Goal: Task Accomplishment & Management: Complete application form

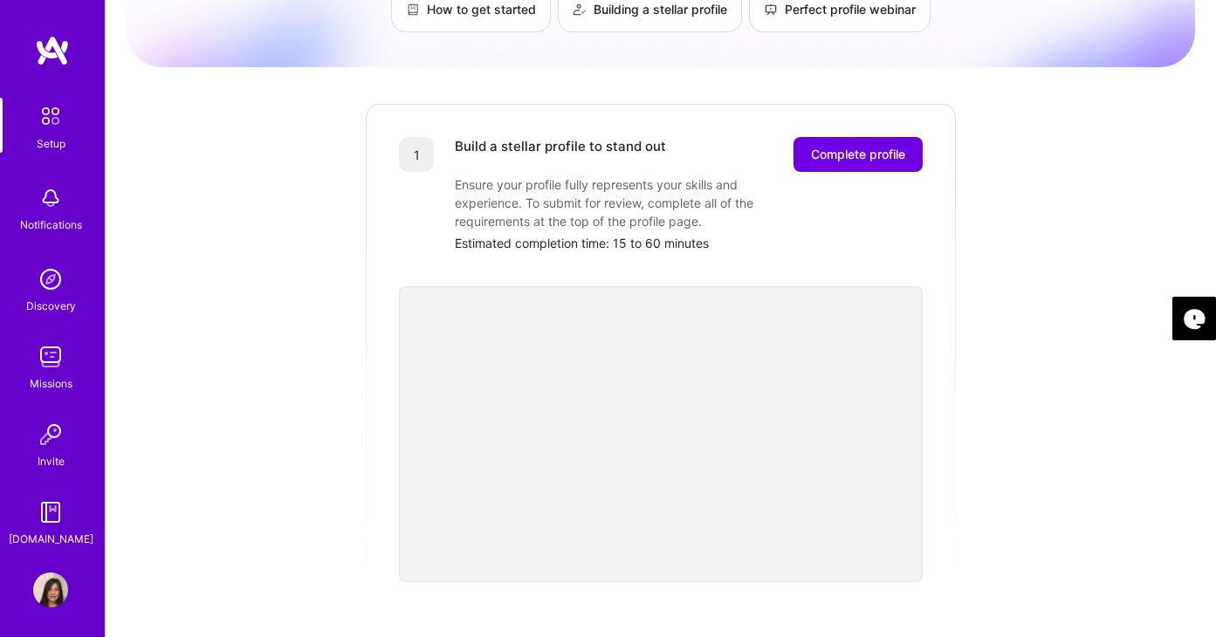
scroll to position [157, 0]
click at [876, 148] on span "Complete profile" at bounding box center [858, 156] width 94 height 17
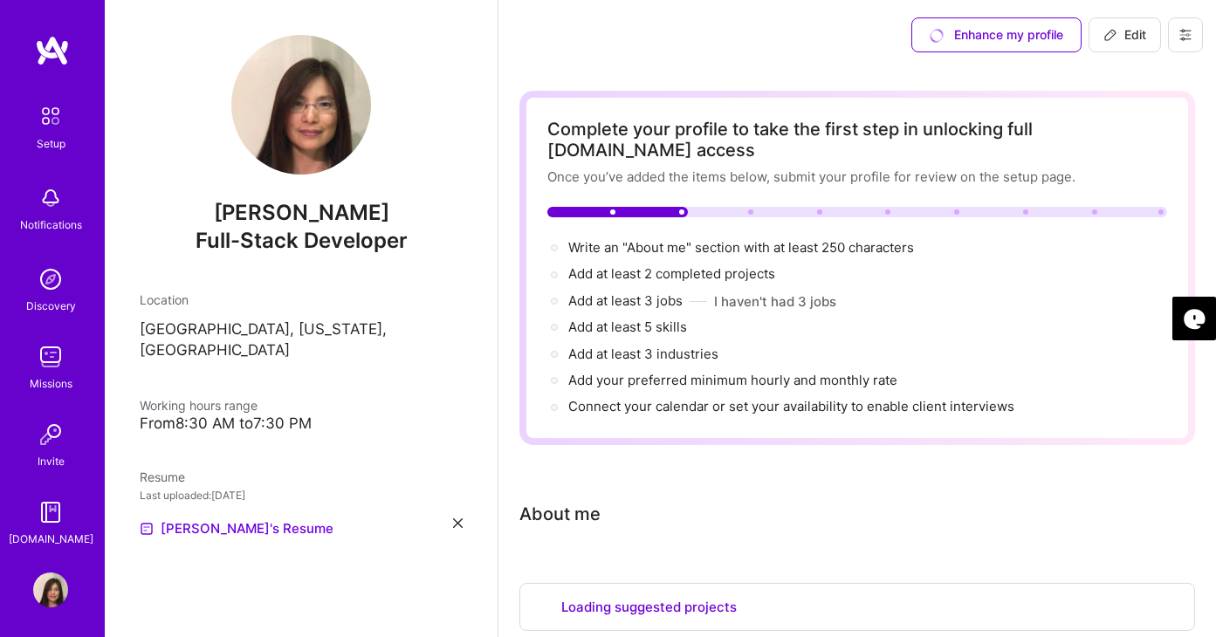
select select "US"
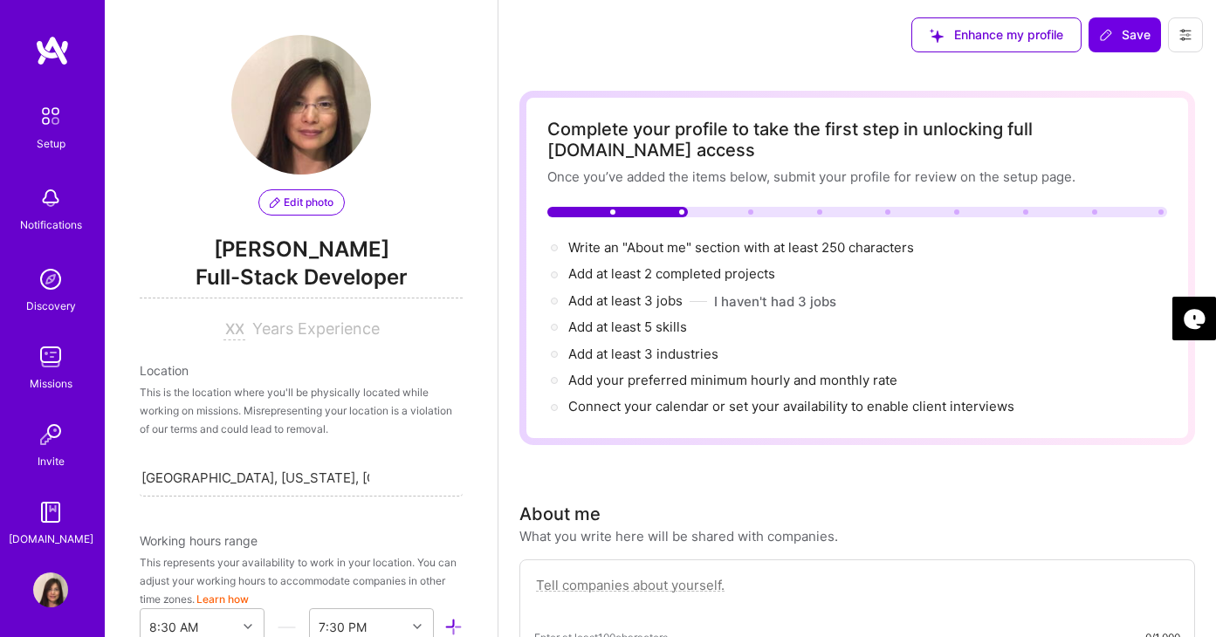
scroll to position [703, 0]
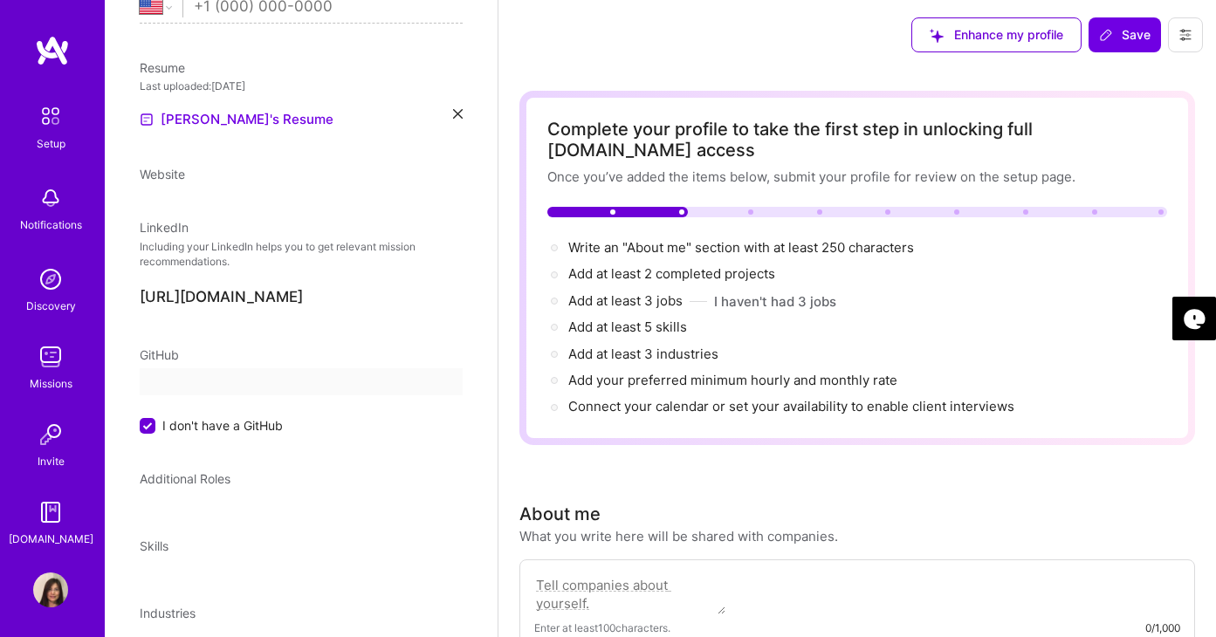
select select "US"
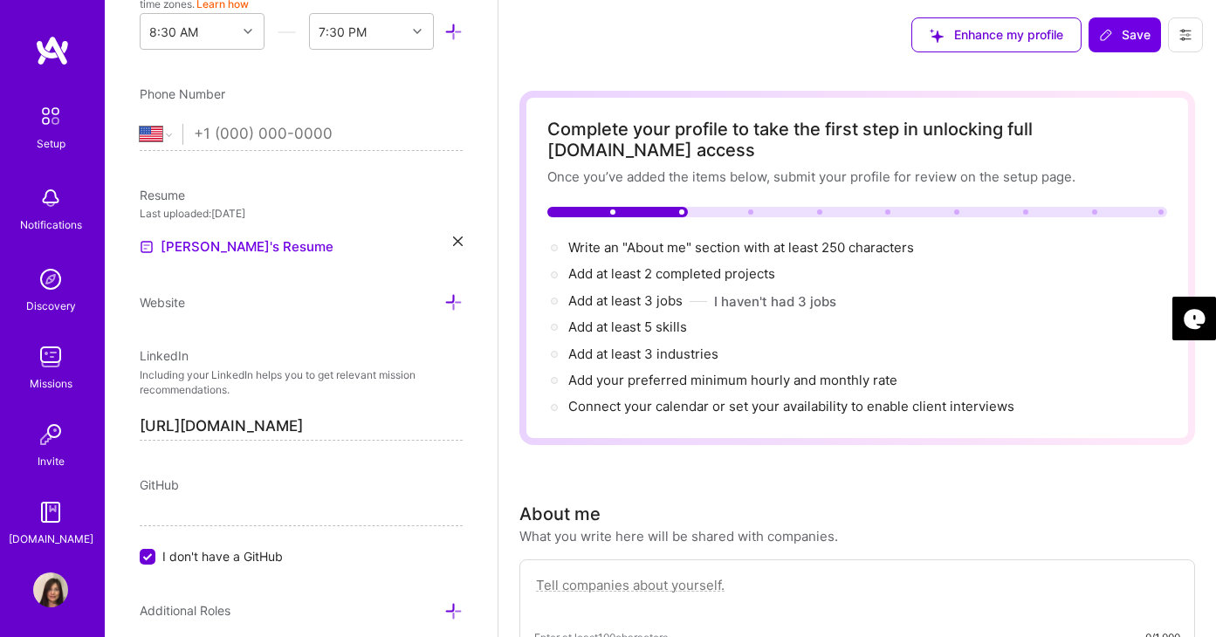
scroll to position [7, 0]
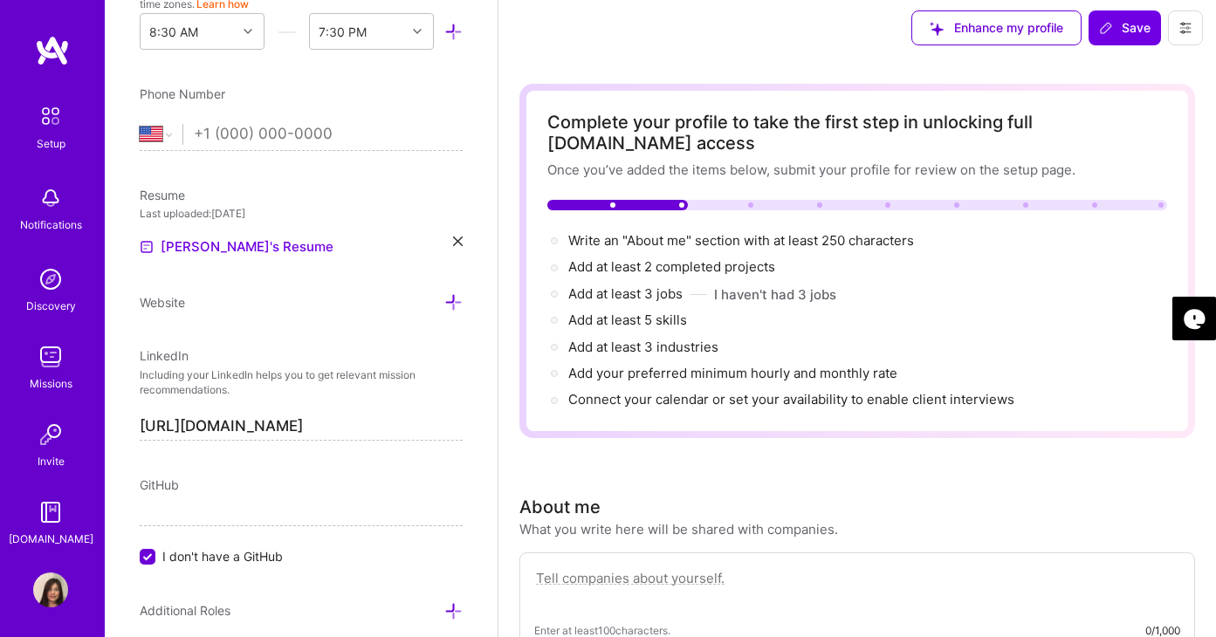
paste textarea "I am a full-stack engineer and technical leader with over a decade of experienc…"
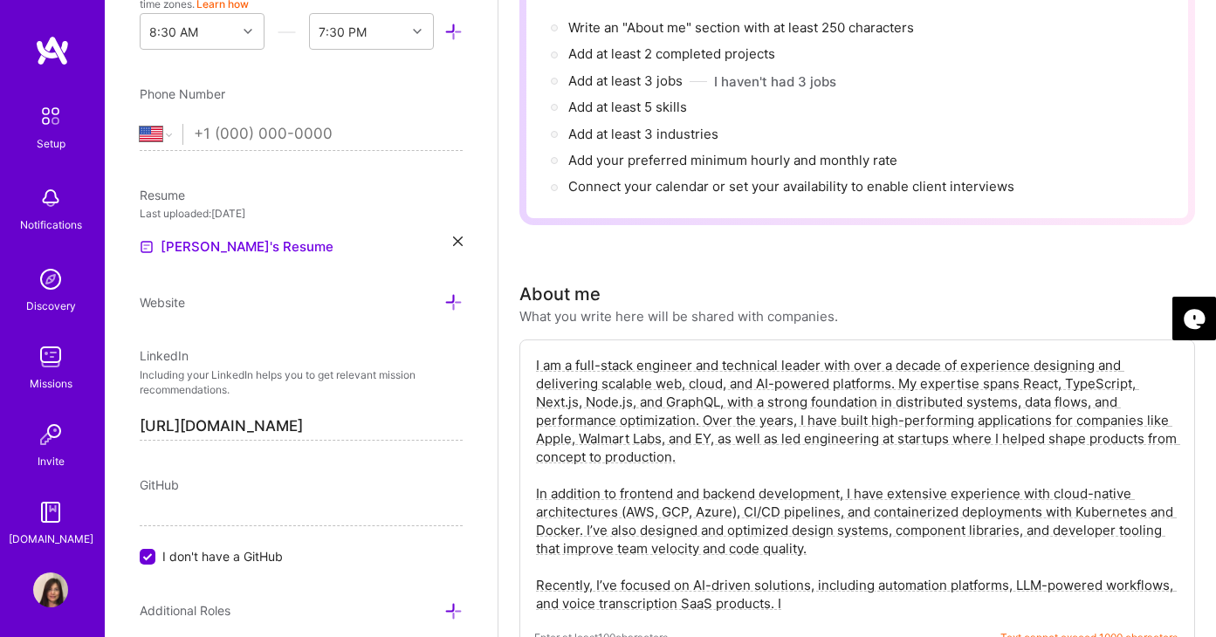
scroll to position [221, 0]
type textarea "I am a full-stack engineer and technical leader with over a decade of experienc…"
drag, startPoint x: 536, startPoint y: 340, endPoint x: 829, endPoint y: 588, distance: 383.5
click at [829, 589] on textarea "I am a full-stack engineer and technical leader with over a decade of experienc…" at bounding box center [857, 484] width 646 height 260
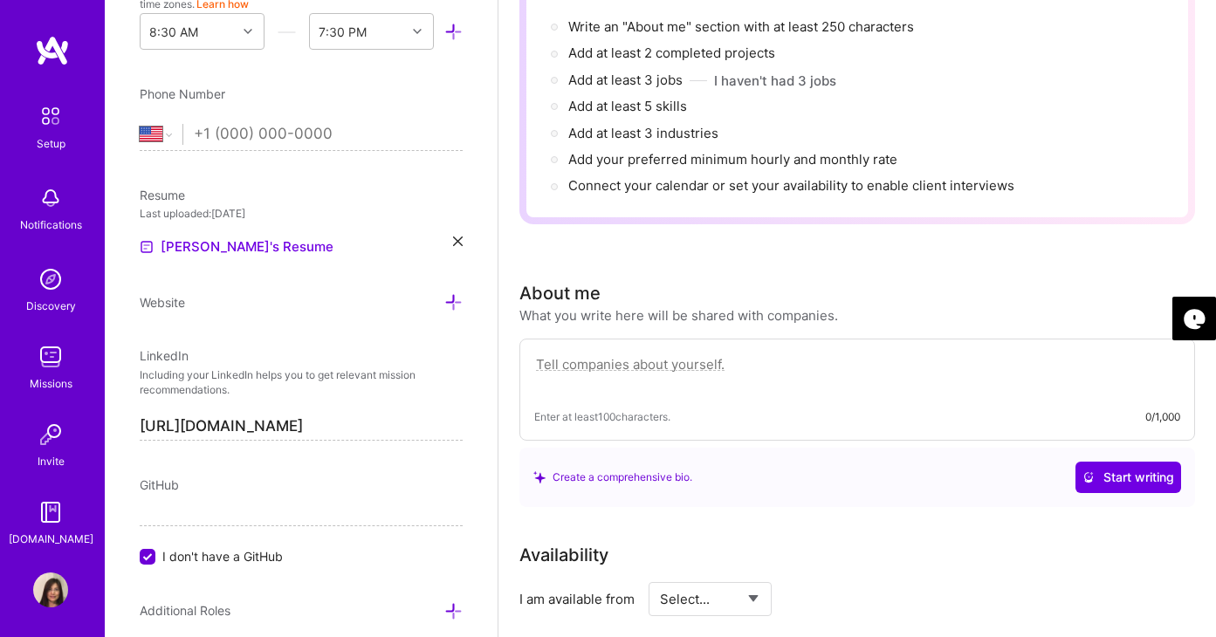
paste textarea "I’m a full-stack engineer and technical leader with 10+ years of experience bui…"
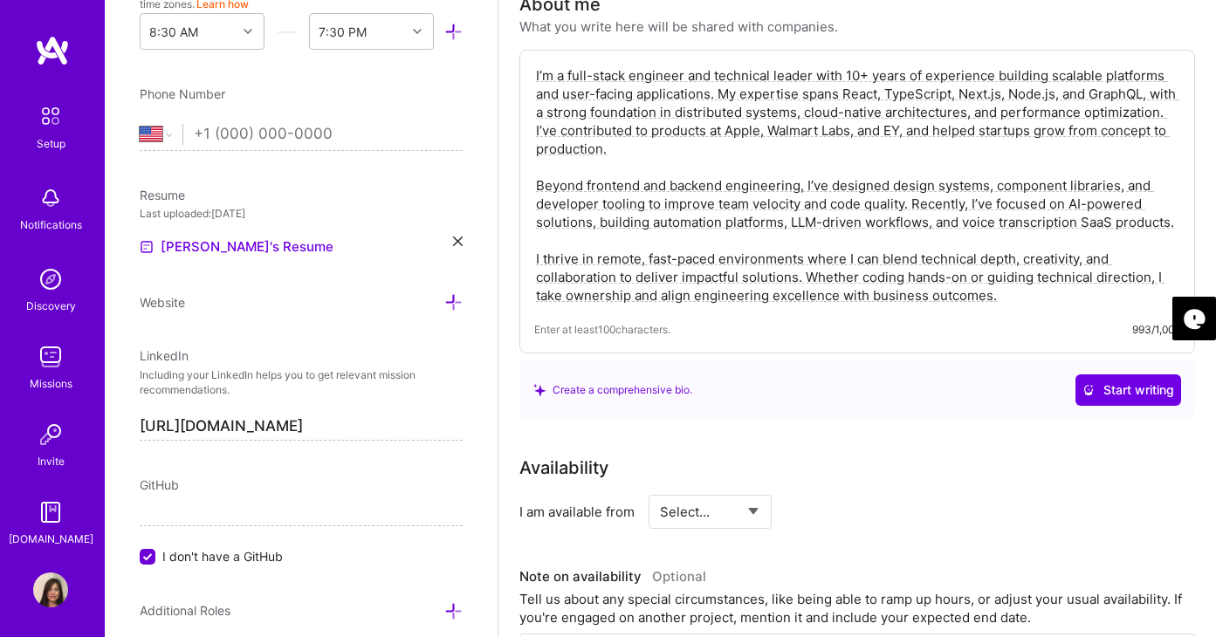
scroll to position [541, 0]
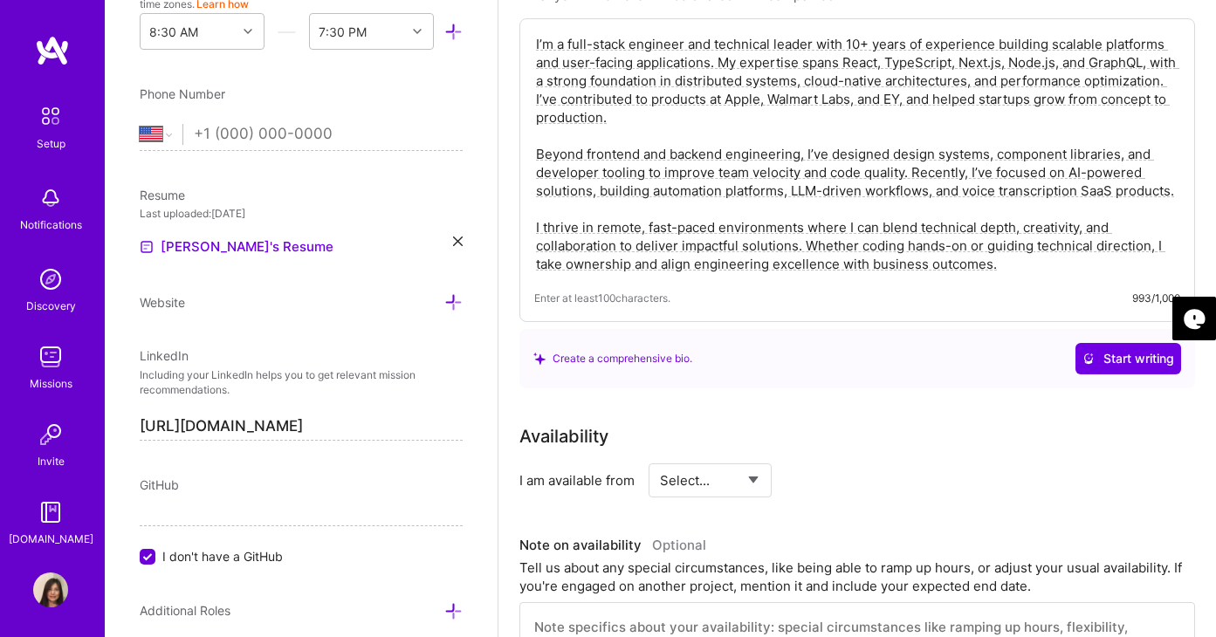
type textarea "I’m a full-stack engineer and technical leader with 10+ years of experience bui…"
click at [753, 458] on select "Select... Right Now Future Date Not Available" at bounding box center [710, 480] width 100 height 45
select select "Right Now"
click at [850, 464] on input at bounding box center [869, 481] width 105 height 34
type input "40"
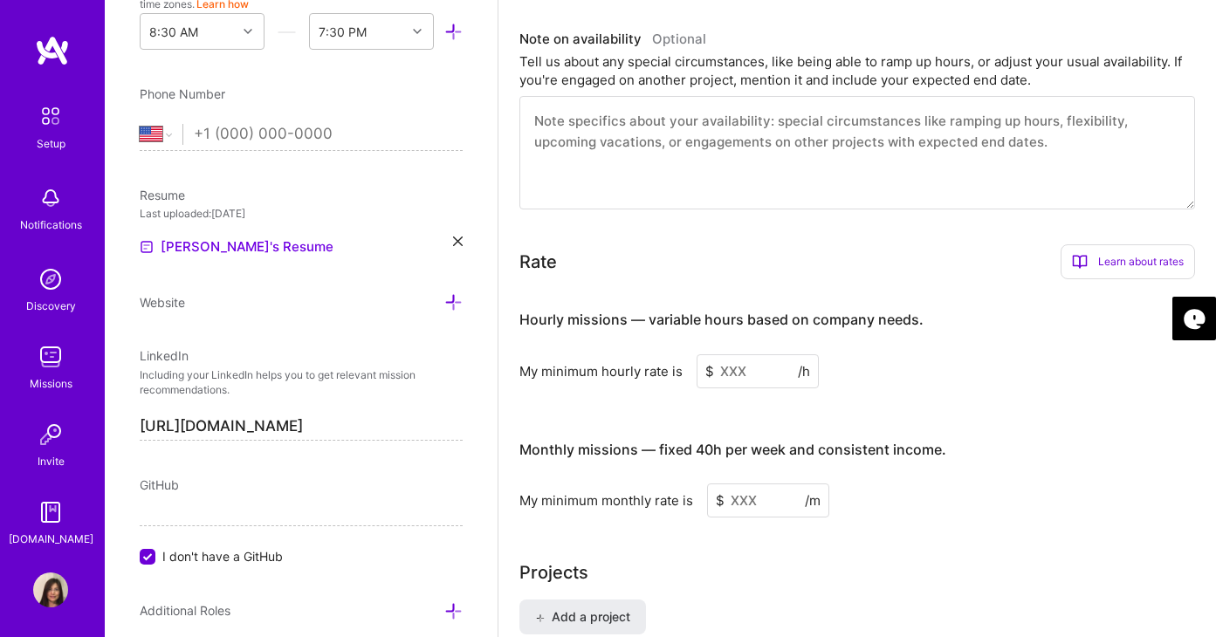
scroll to position [1051, 0]
